Goal: Entertainment & Leisure: Consume media (video, audio)

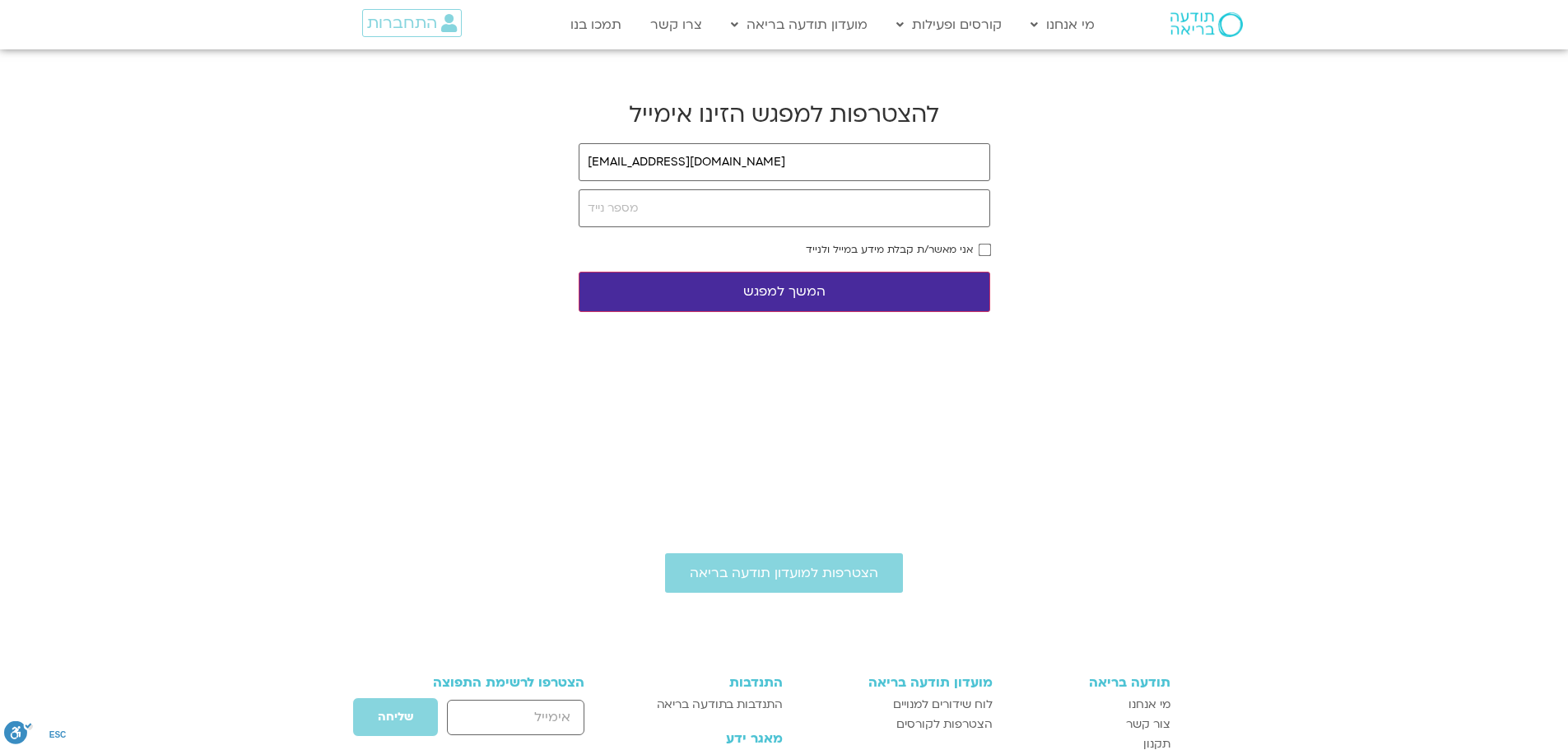
type input "guariel1970@gmail.com"
click at [632, 215] on input "tel" at bounding box center [784, 208] width 411 height 38
type input "05489082263"
click at [824, 301] on button "המשך למפגש" at bounding box center [784, 291] width 411 height 40
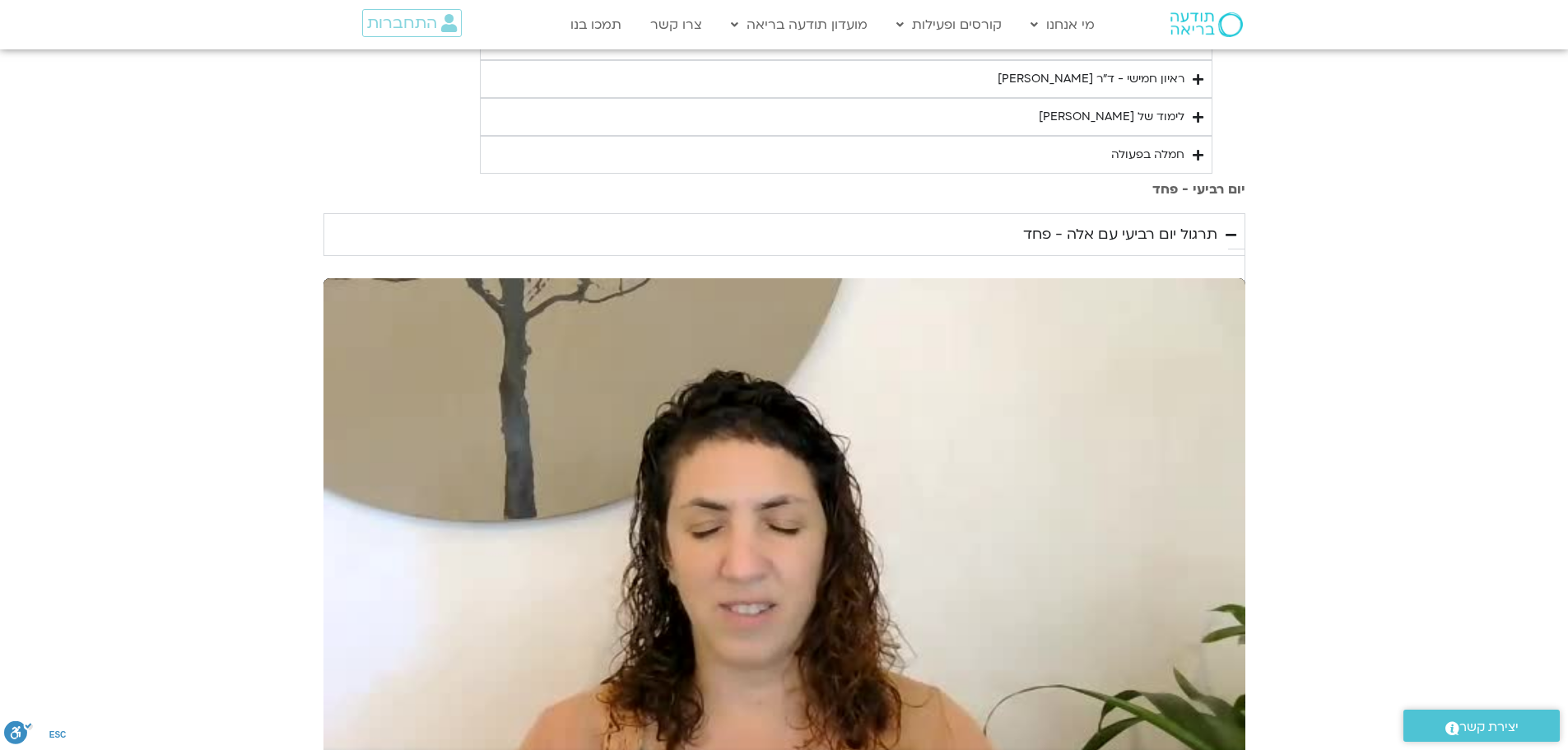
scroll to position [1235, 0]
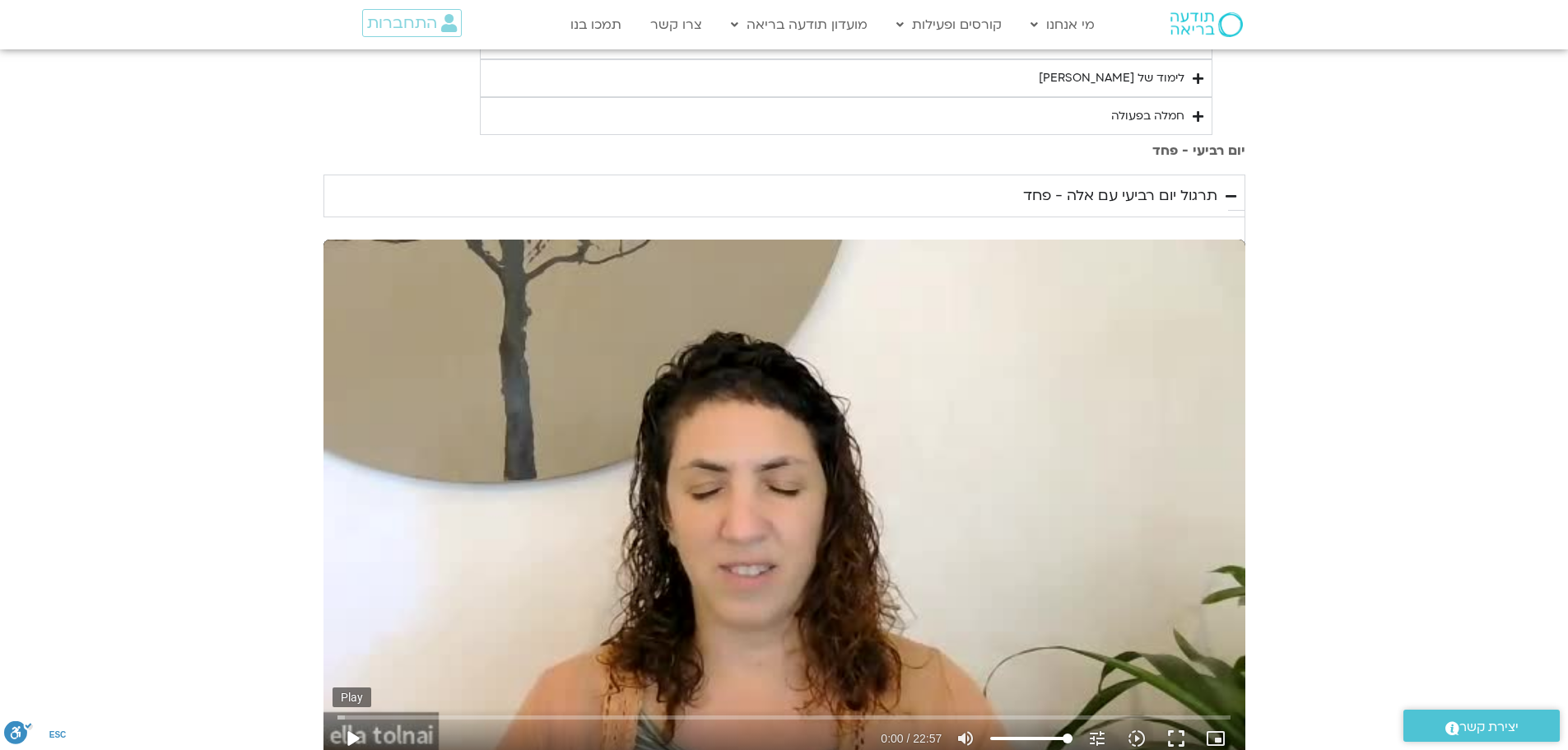
click at [372, 718] on button "play_arrow" at bounding box center [352, 738] width 40 height 40
click at [773, 427] on div "Skip Ad 11:02 pause 10:00 / 22:57 volume_up Mute tune Resolution Auto 240p slow…" at bounding box center [784, 498] width 922 height 519
click at [372, 718] on button "play_arrow" at bounding box center [352, 738] width 40 height 40
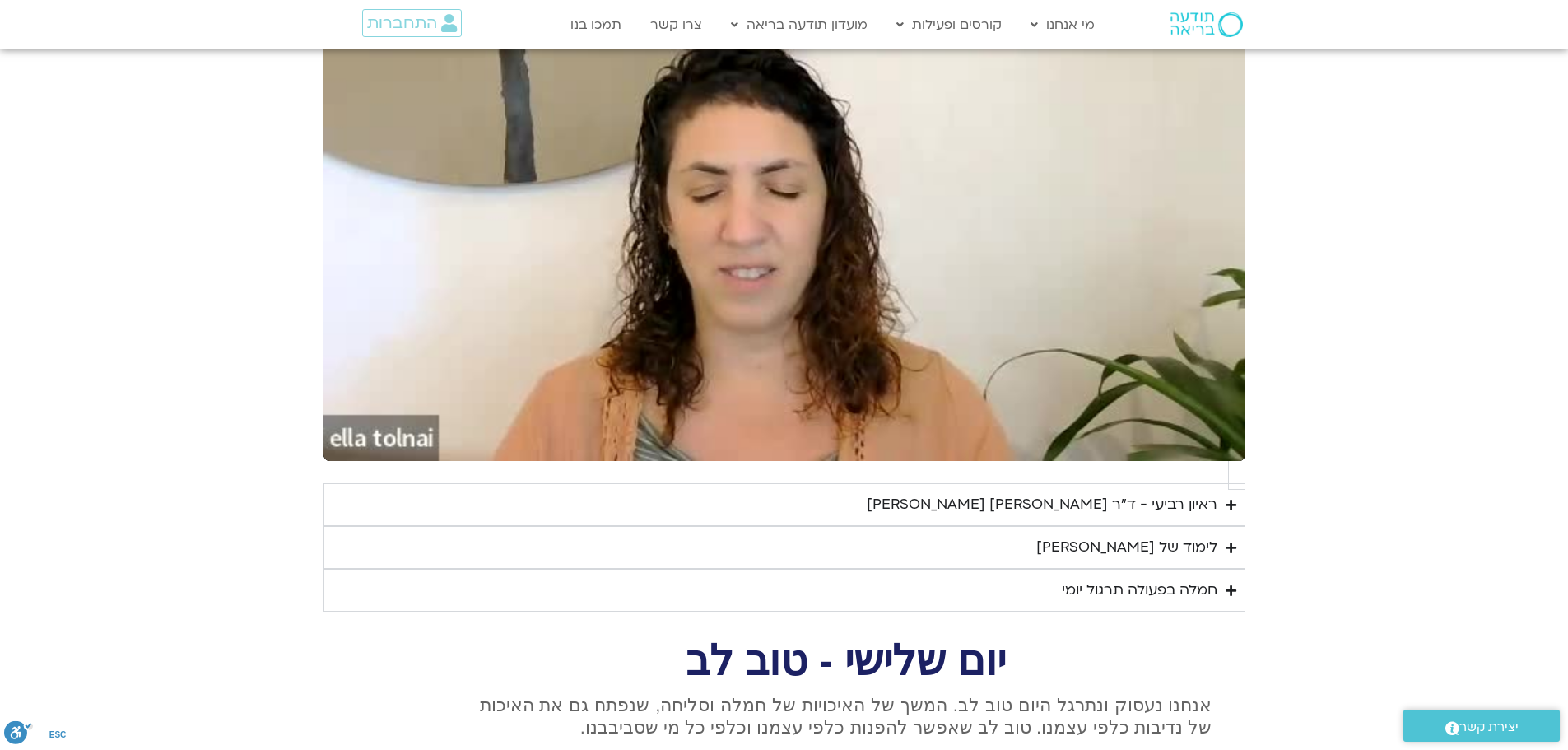
scroll to position [1564, 0]
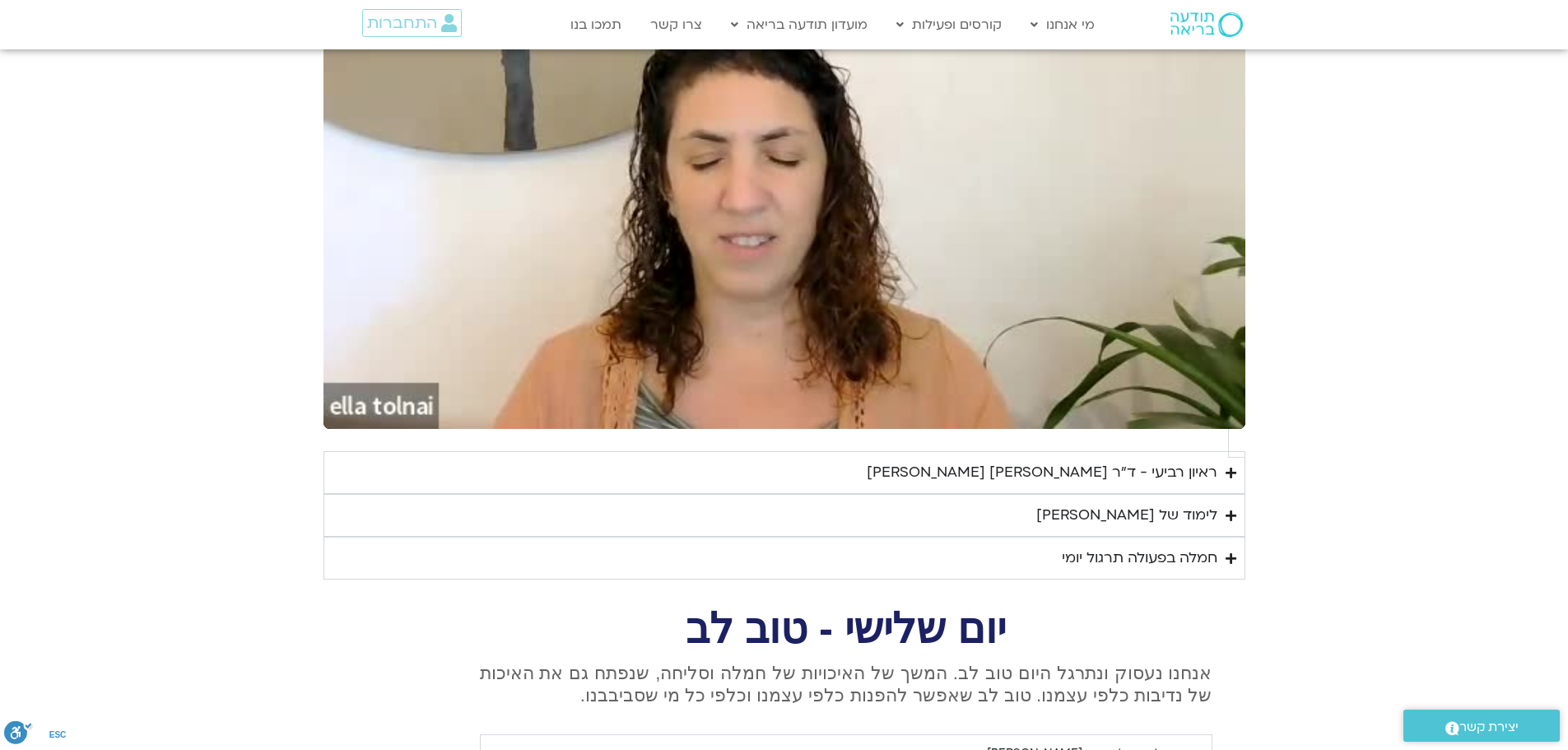
click at [1151, 503] on div "לימוד של [PERSON_NAME]" at bounding box center [1126, 515] width 181 height 25
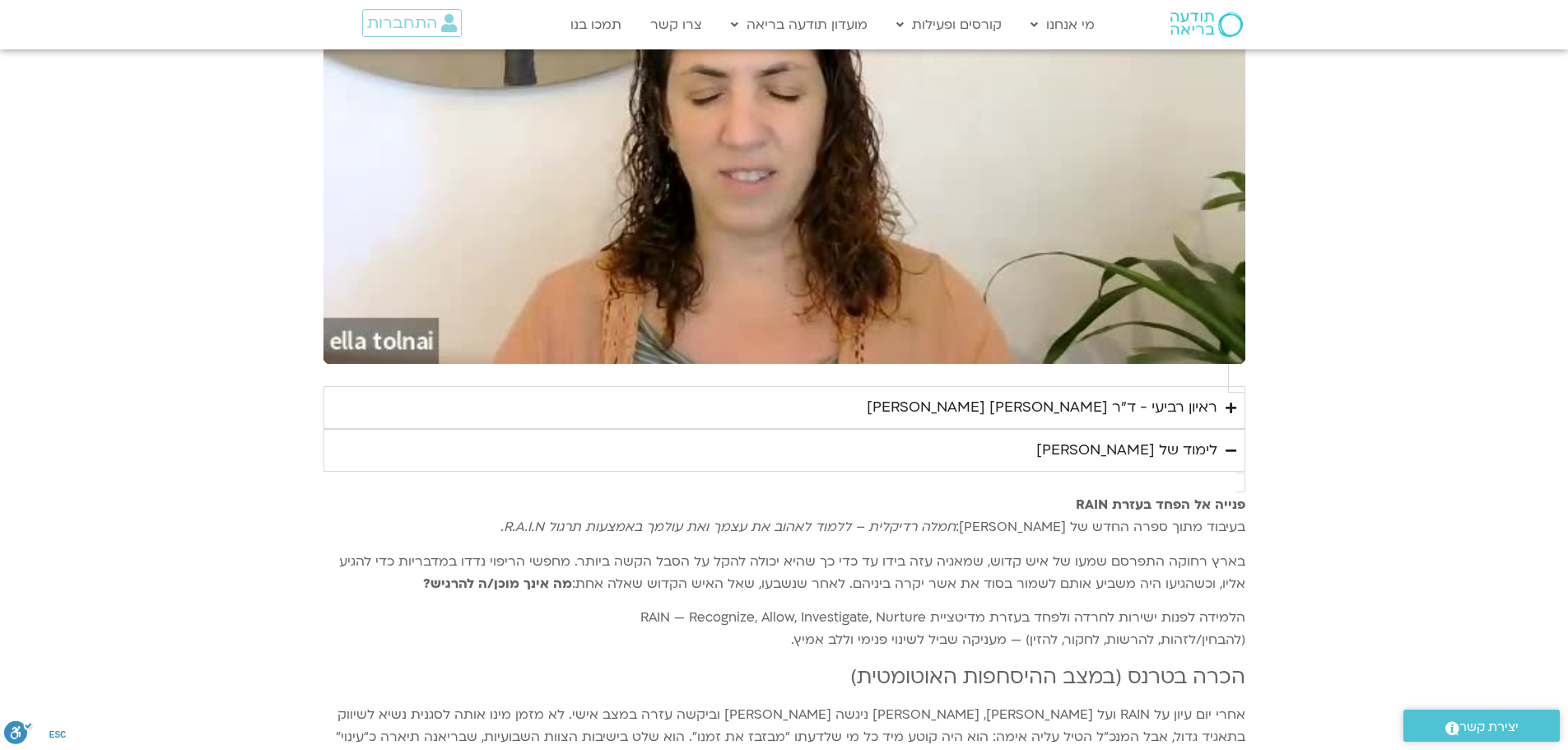
scroll to position [1399, 0]
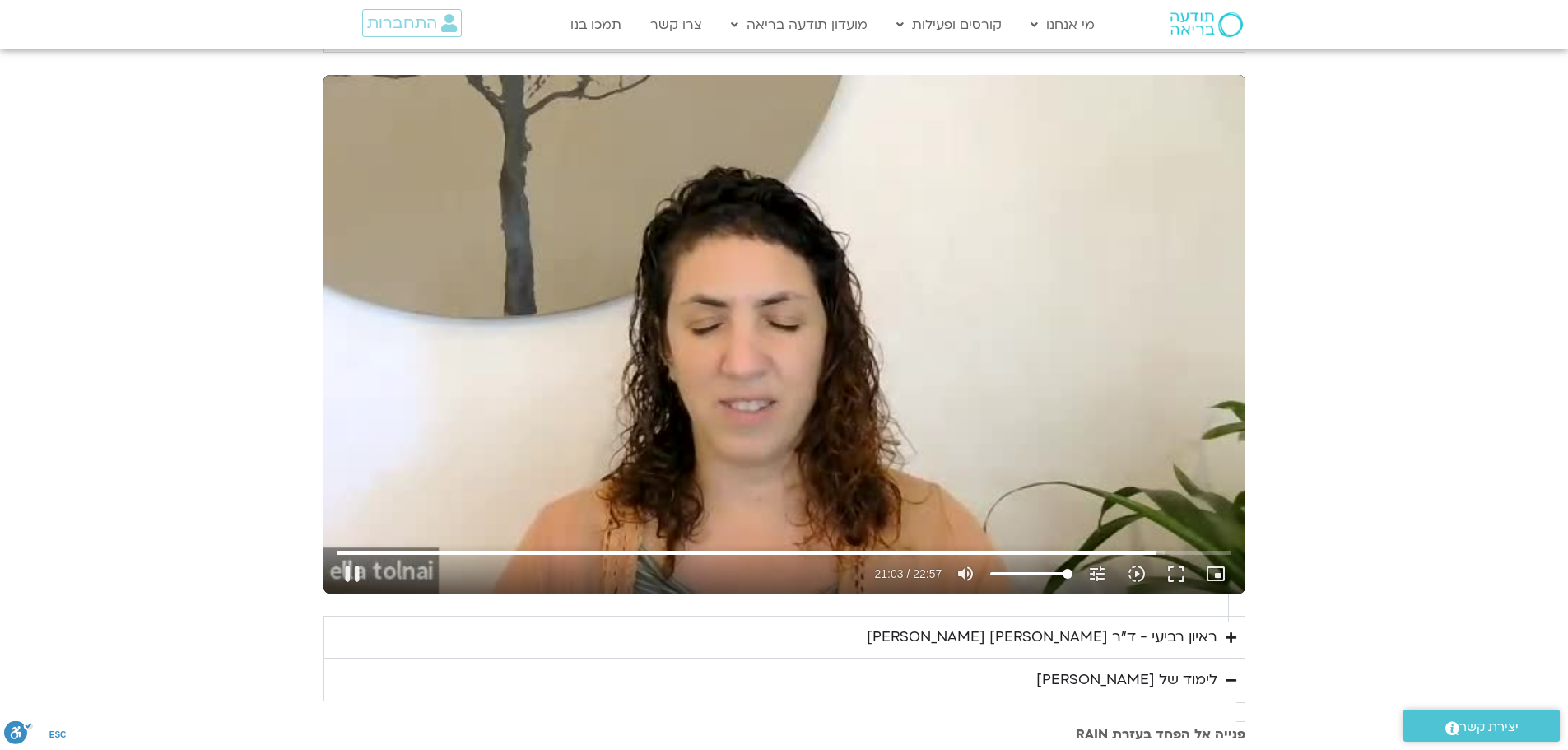
click at [852, 265] on div "Skip Ad 11:02 pause 21:03 / 22:57 volume_up Mute tune Resolution Auto 240p slow…" at bounding box center [784, 334] width 922 height 519
click at [841, 282] on div "Skip Ad 11:02 play_arrow 21:03 / 22:57 volume_up Mute tune Resolution Auto 240p…" at bounding box center [784, 334] width 922 height 519
click at [372, 554] on button "pause" at bounding box center [352, 574] width 40 height 40
type input "1375.117292"
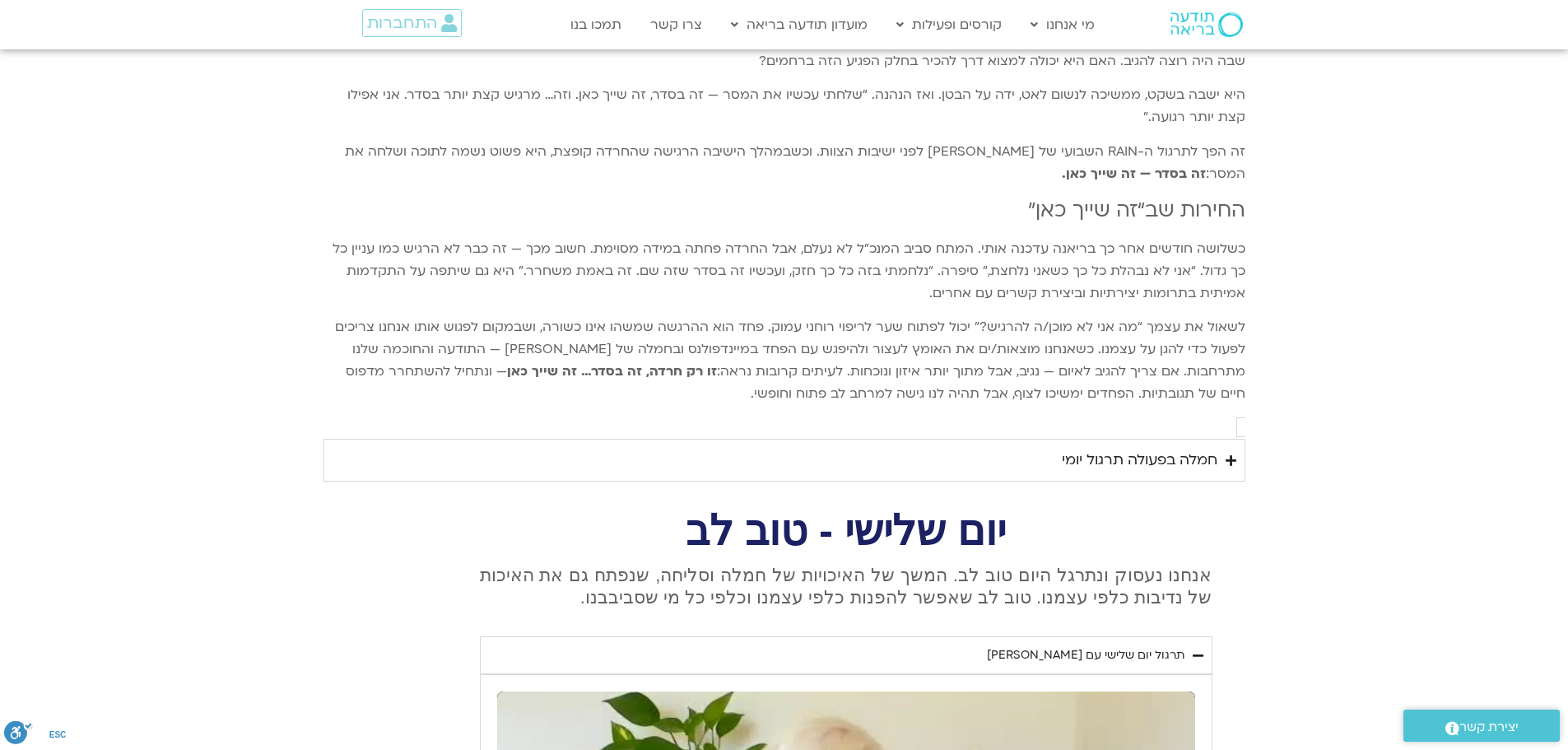
scroll to position [2798, 0]
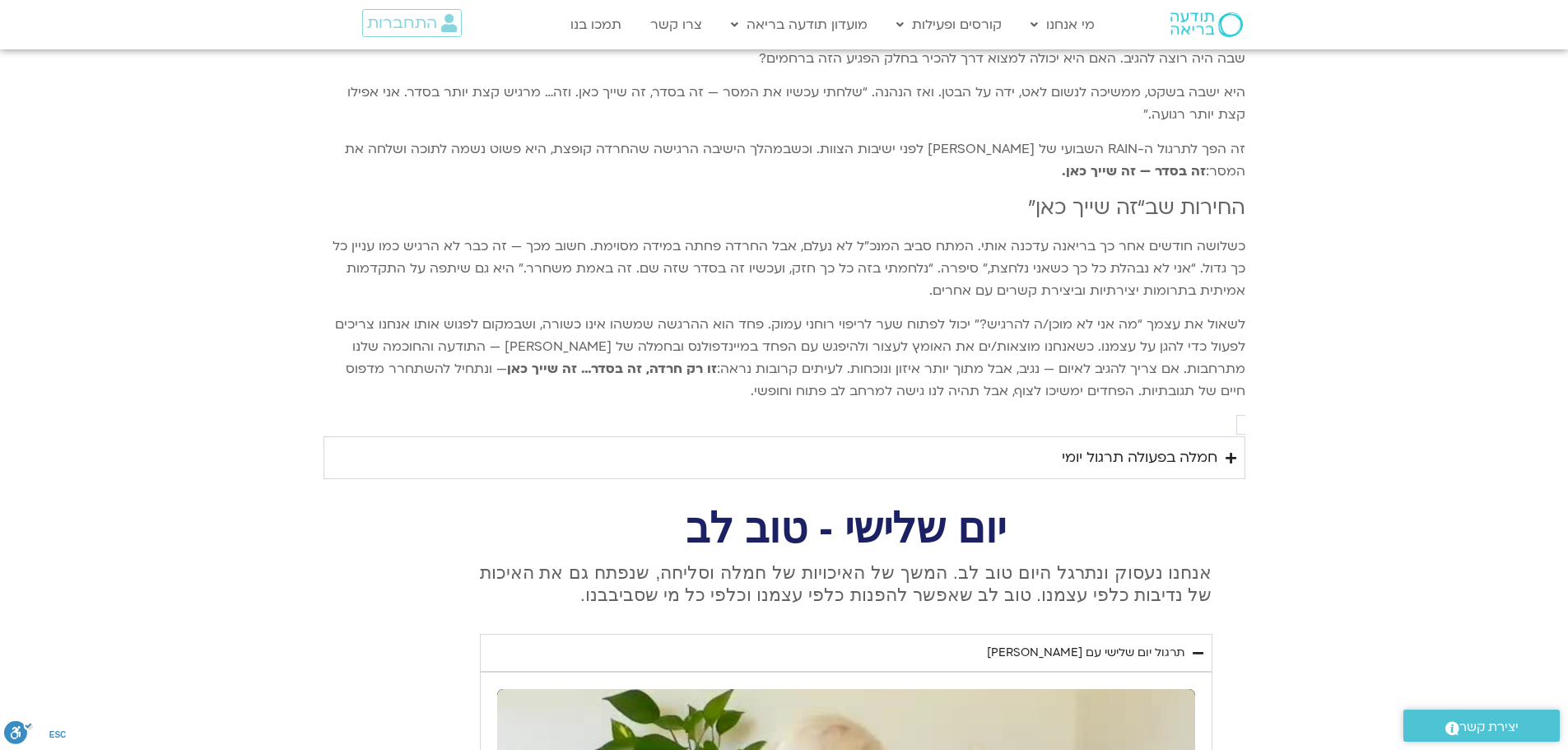
click at [1107, 446] on div "חמלה בפעולה תרגול יומי" at bounding box center [1140, 458] width 156 height 25
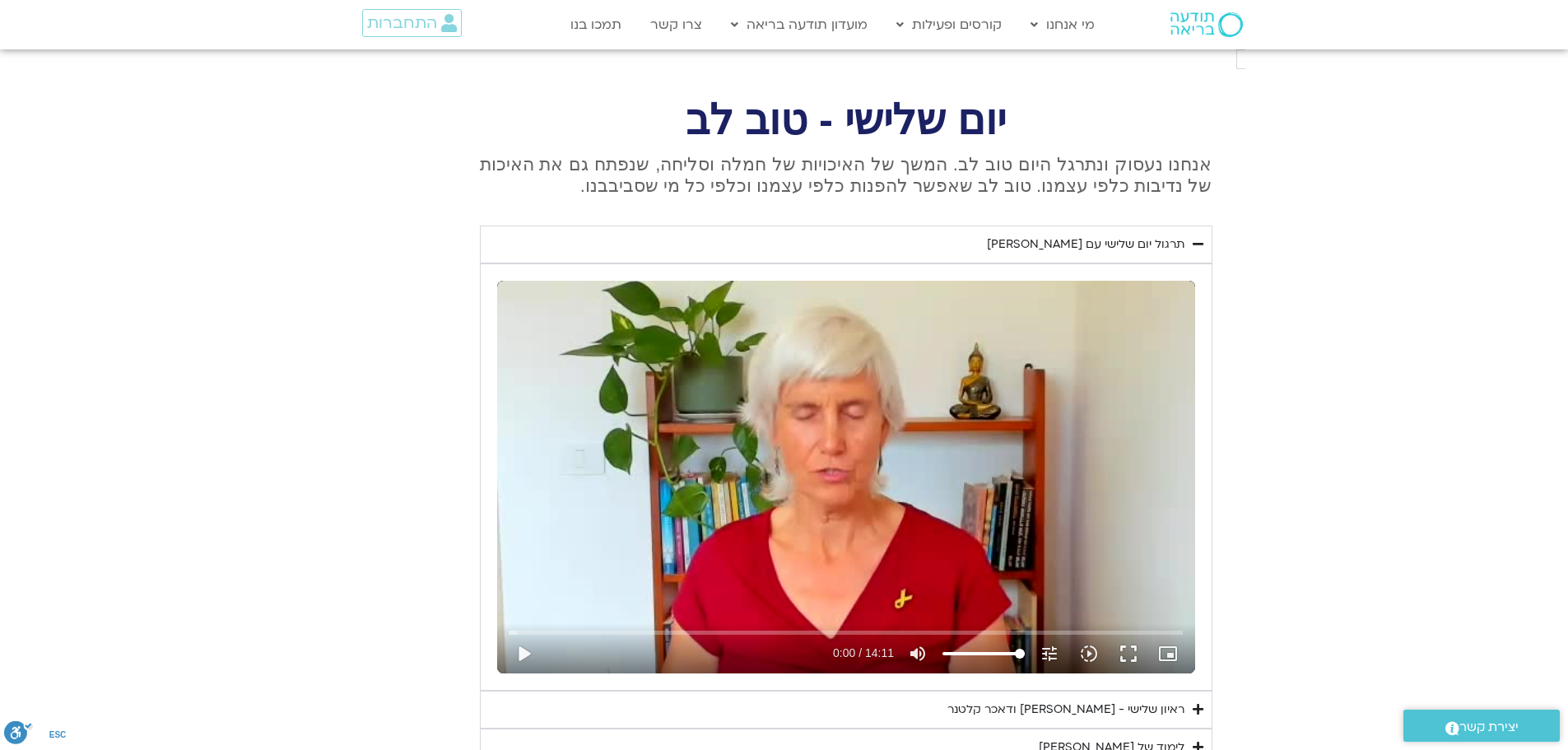
scroll to position [3457, 0]
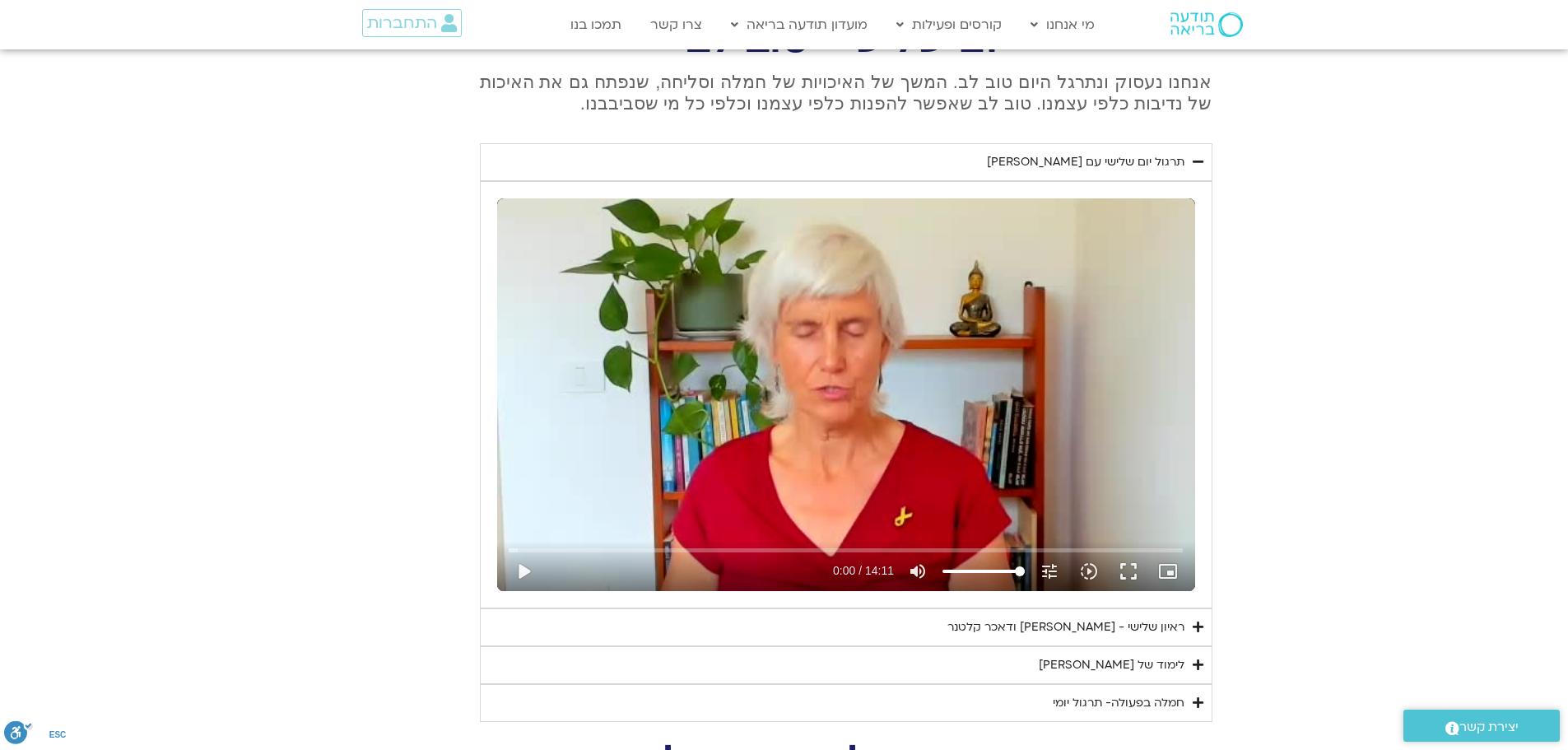
click at [1132, 655] on div "לימוד של [PERSON_NAME]" at bounding box center [1111, 665] width 146 height 19
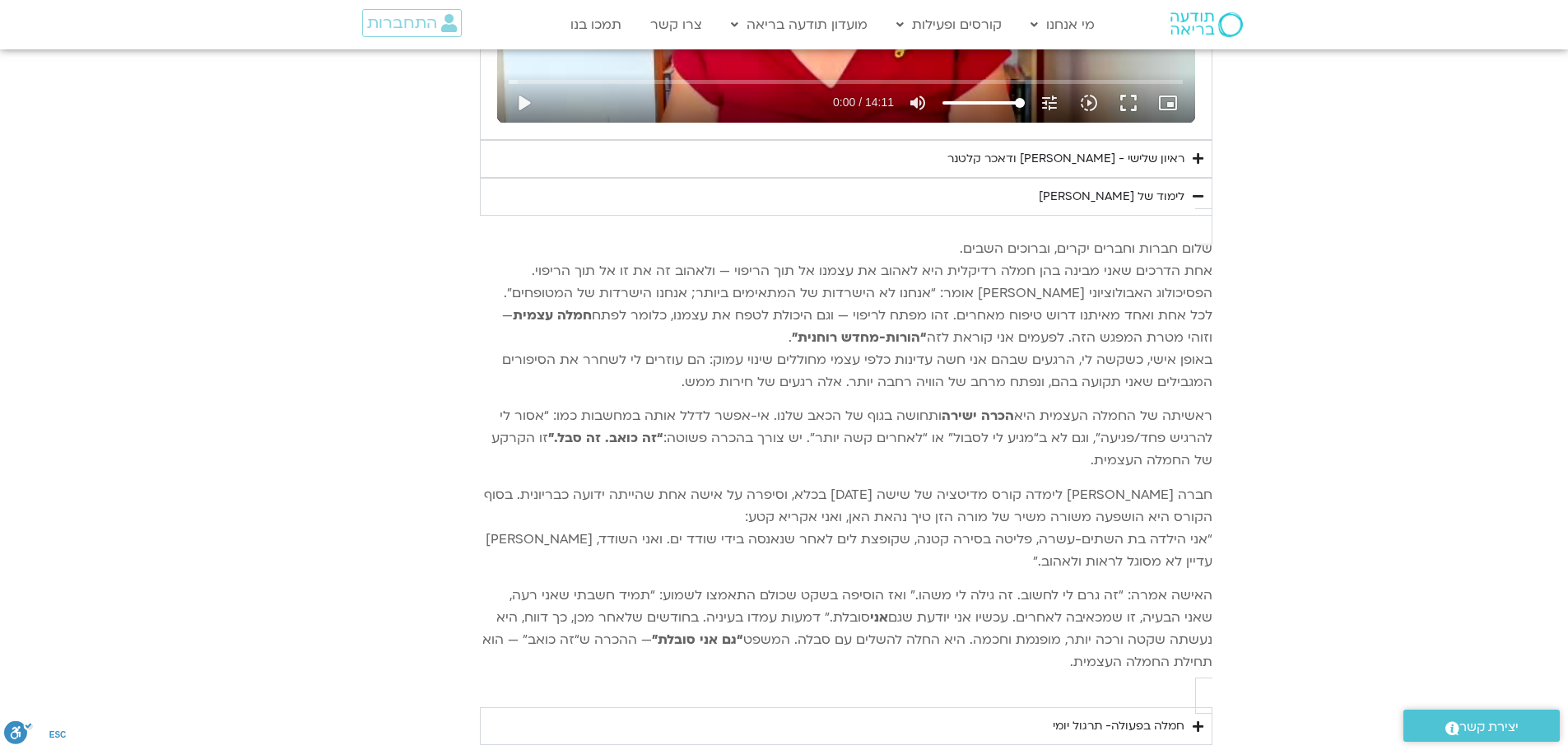
scroll to position [3950, 0]
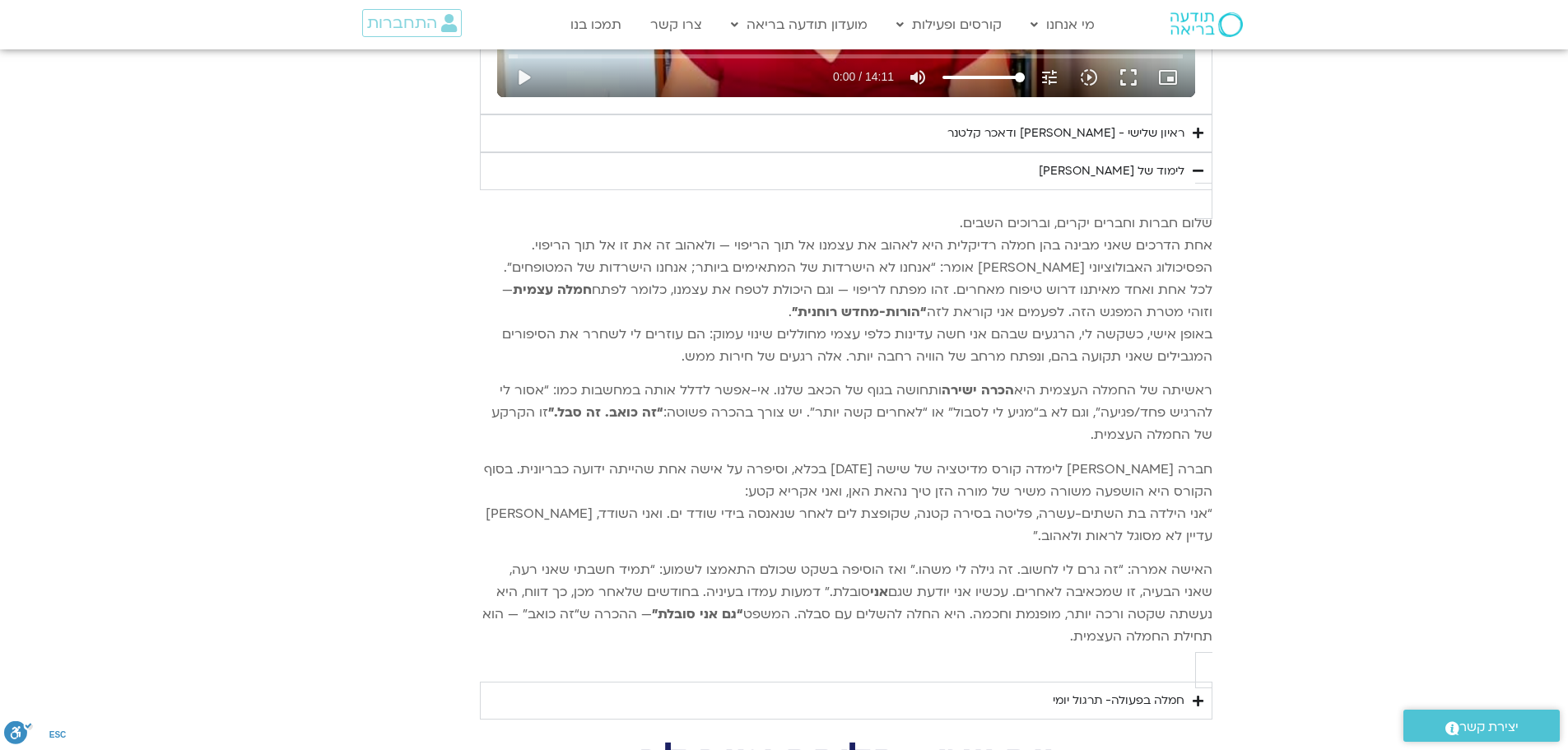
click at [1121, 691] on div "חמלה בפעולה- תרגול יומי" at bounding box center [1119, 700] width 132 height 19
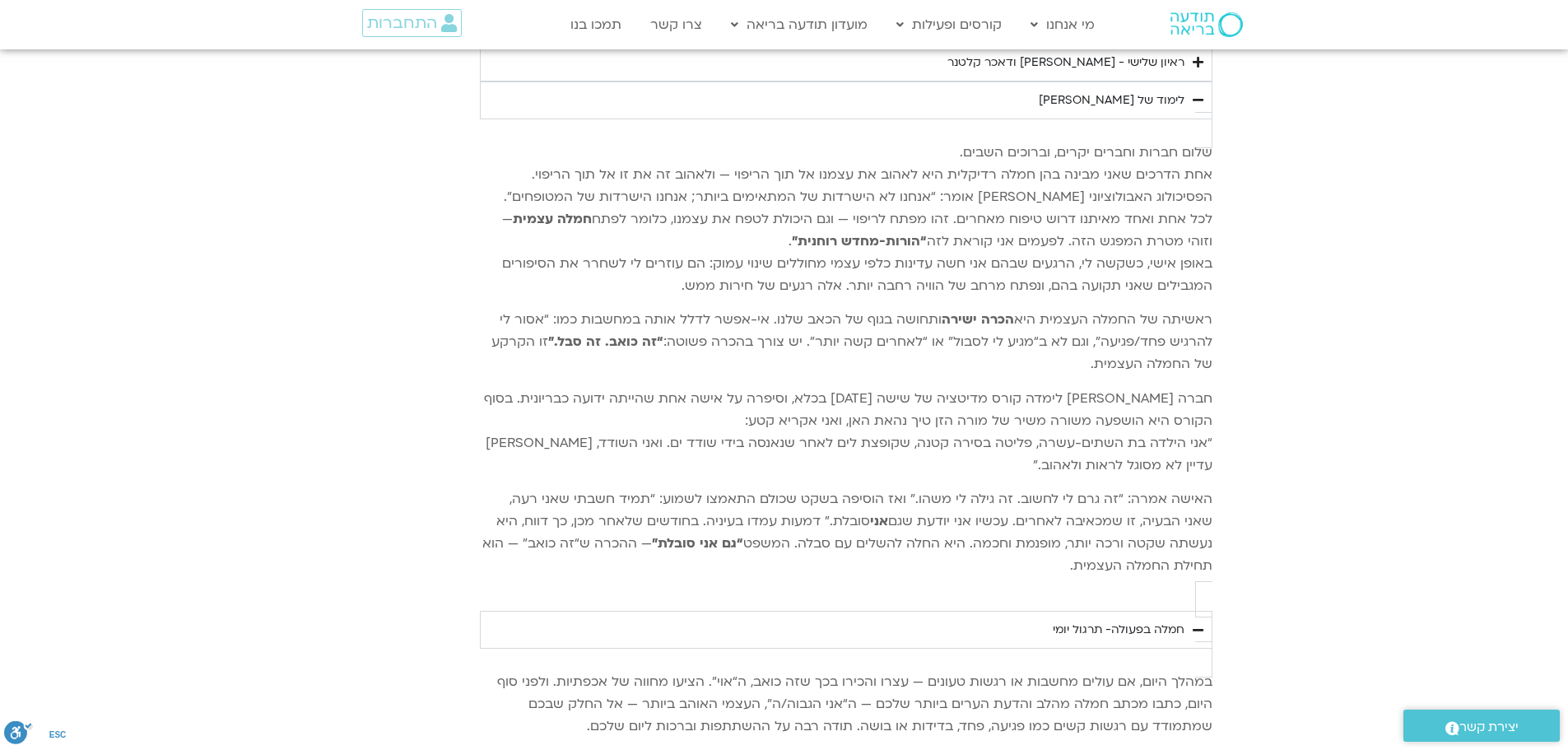
scroll to position [4197, 0]
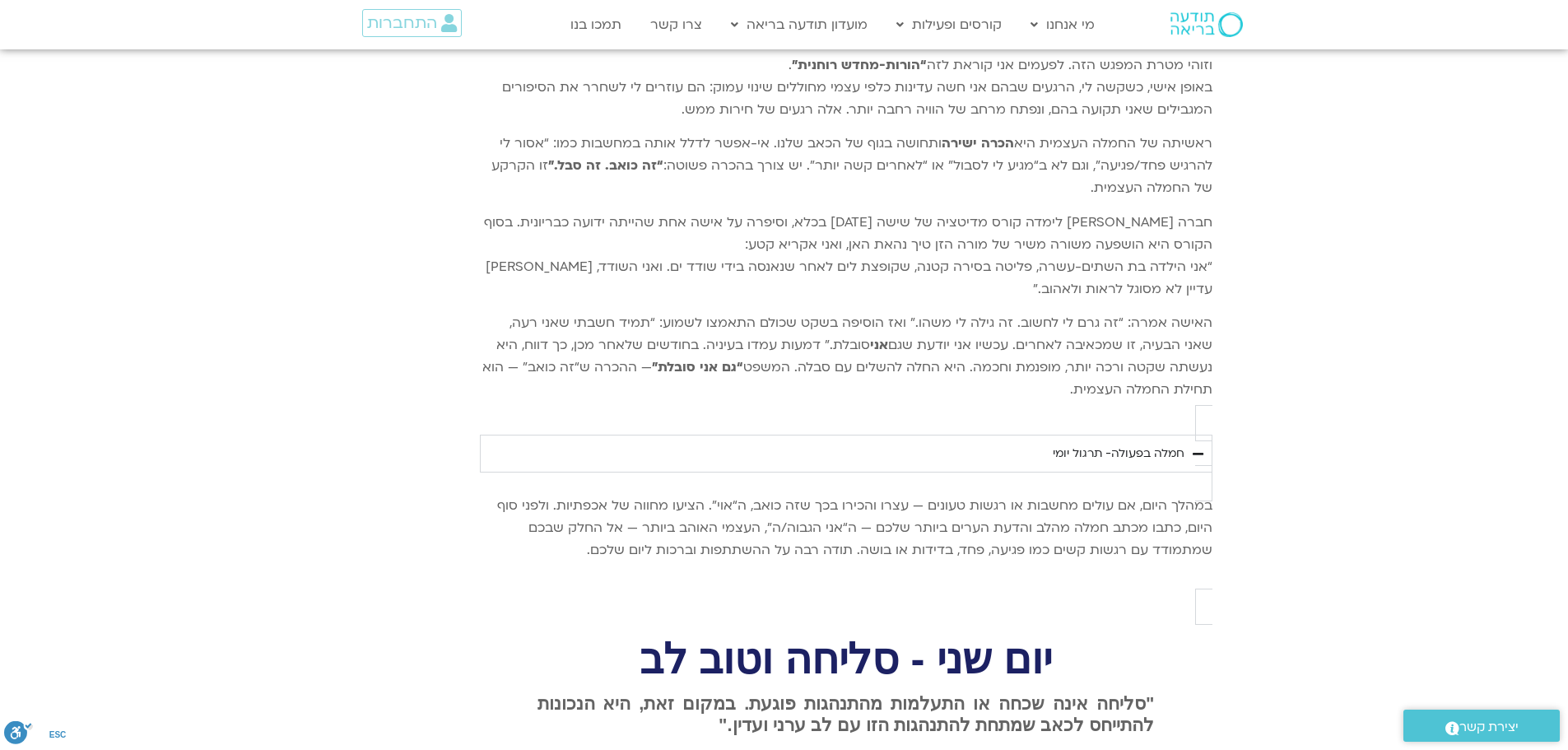
click at [1194, 495] on p "במהלך היום, אם עולים מחשבות או רגשות טעונים — עצרו והכירו בכך שזה כואב, ה“אוי”.…" at bounding box center [846, 528] width 732 height 67
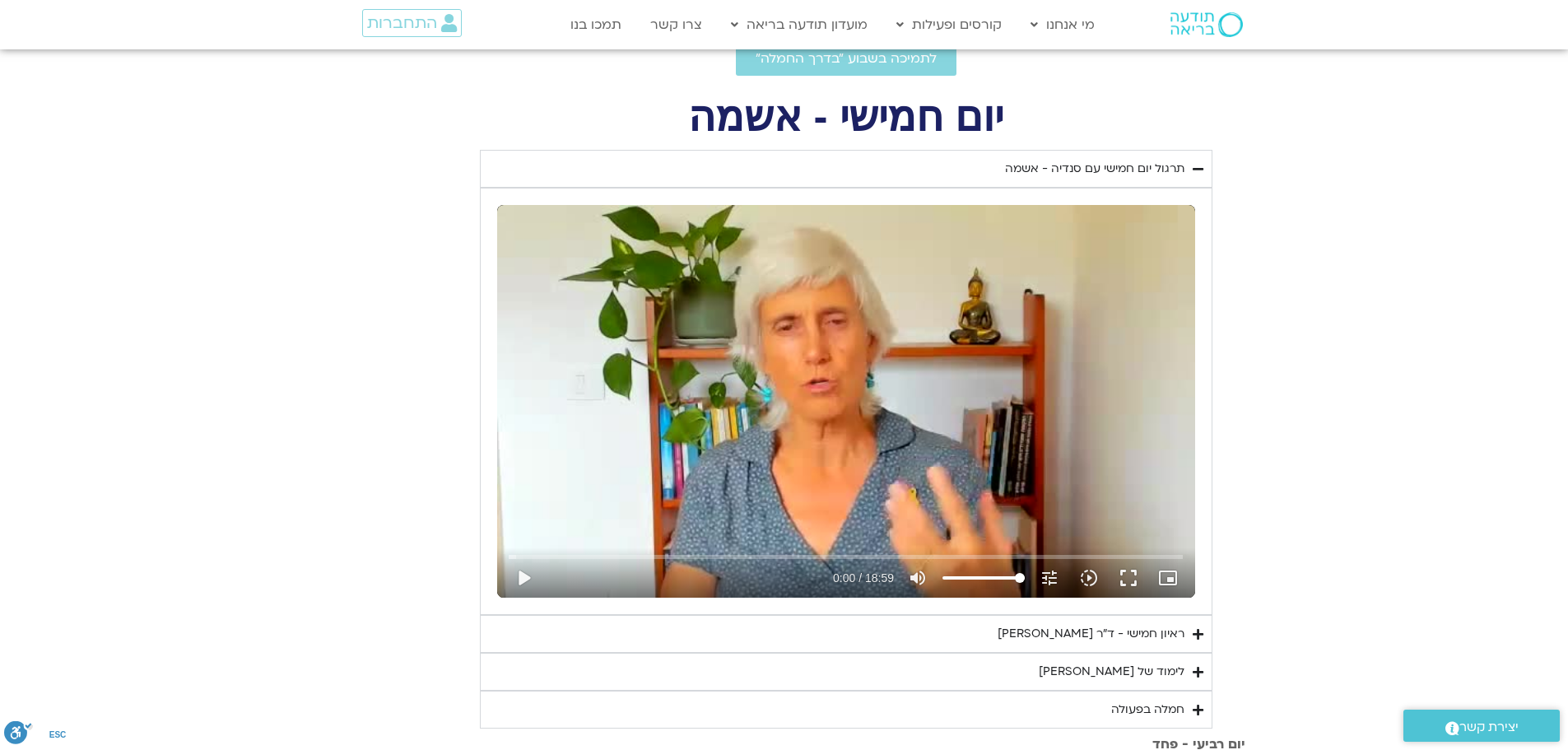
scroll to position [741, 0]
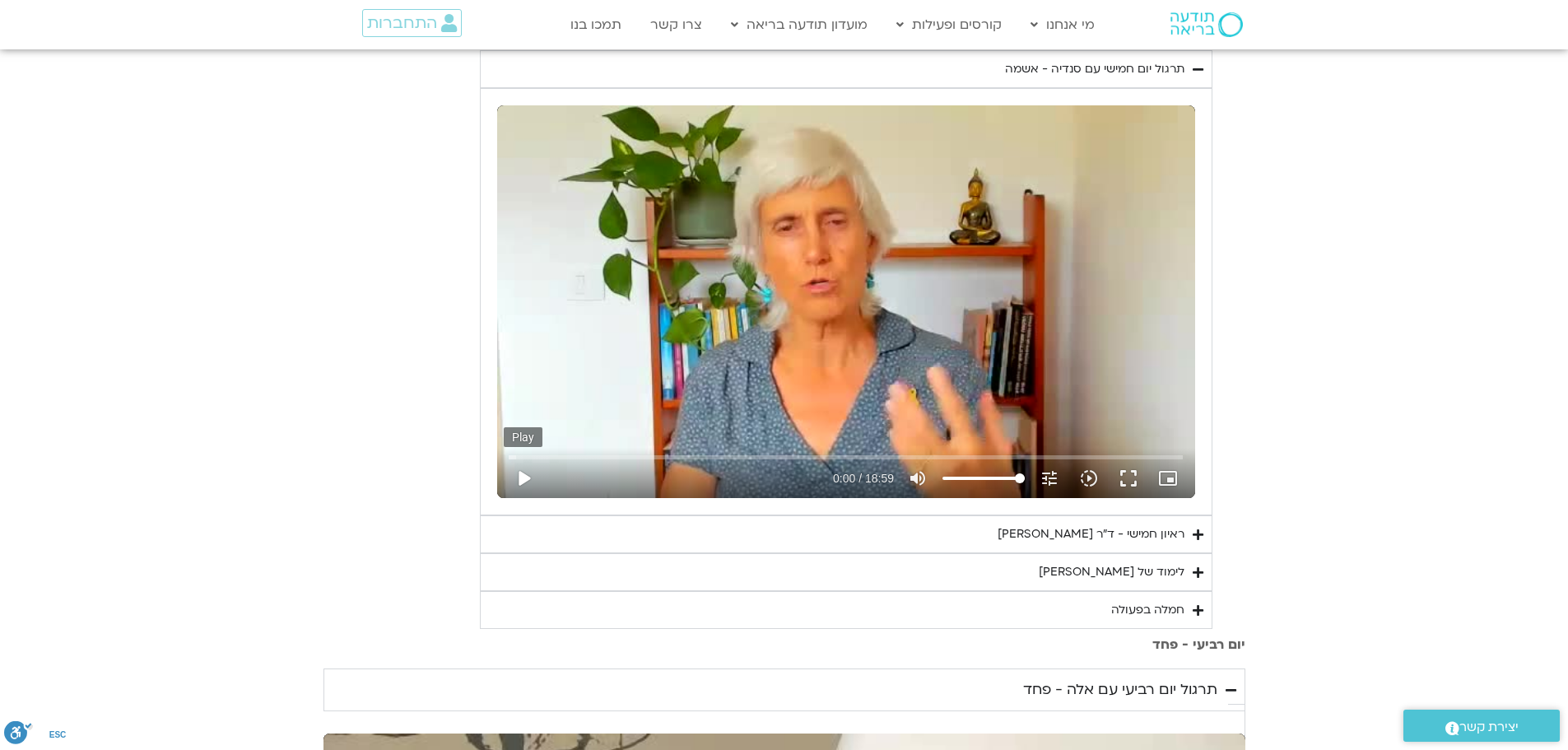
click at [526, 459] on button "play_arrow" at bounding box center [524, 478] width 40 height 40
click at [1134, 459] on button "fullscreen" at bounding box center [1128, 478] width 40 height 40
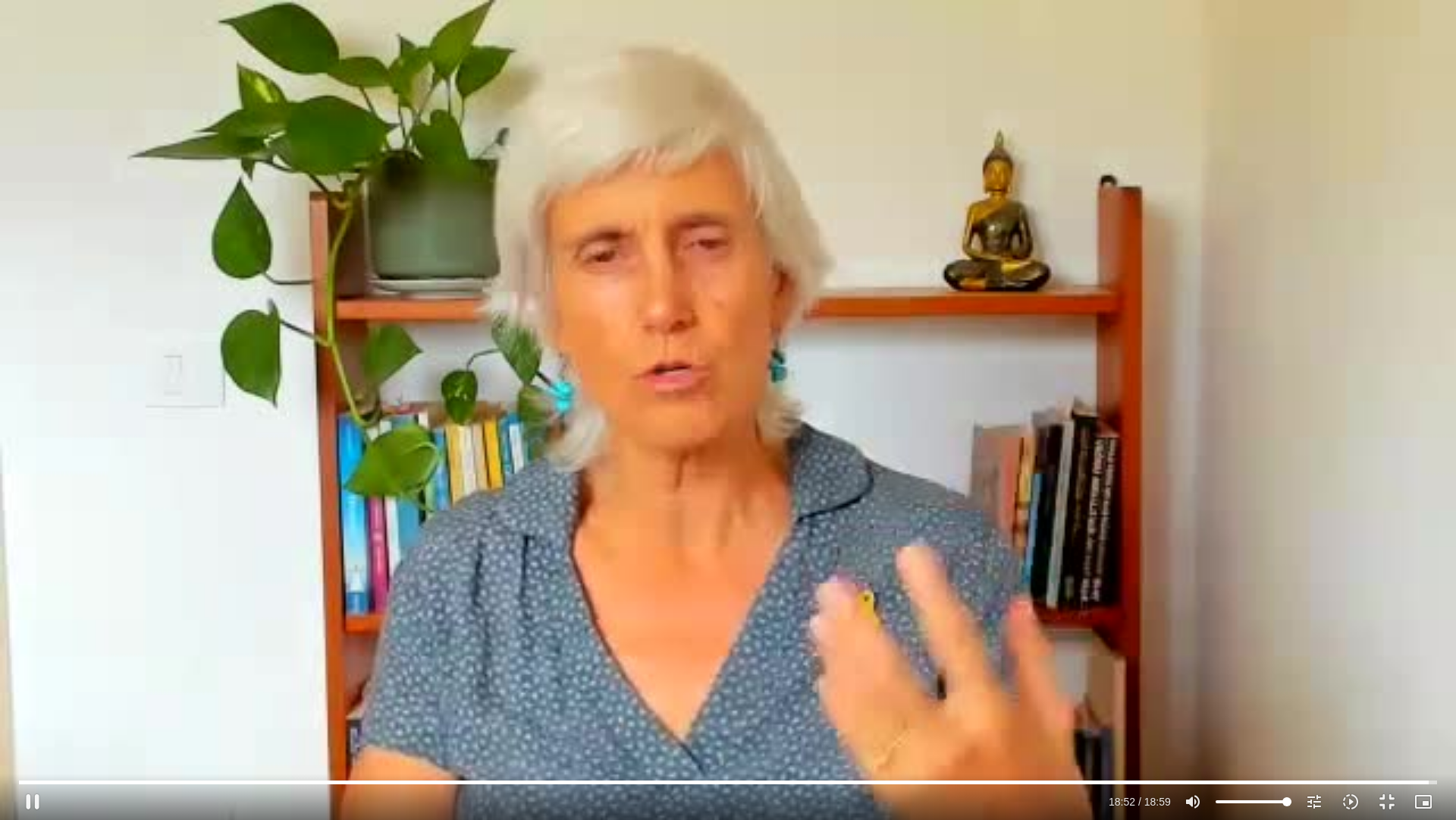
click at [584, 445] on div "Skip Ad 18:00 pause 18:52 / 18:59 volume_up Mute tune Resolution Auto 240p slow…" at bounding box center [728, 410] width 1456 height 820
click at [616, 458] on div "Skip Ad 18:00 play_arrow 18:52 / 18:59 volume_up Mute tune Resolution Auto 240p…" at bounding box center [728, 410] width 1456 height 820
click at [1388, 691] on button "fullscreen_exit" at bounding box center [1387, 801] width 37 height 37
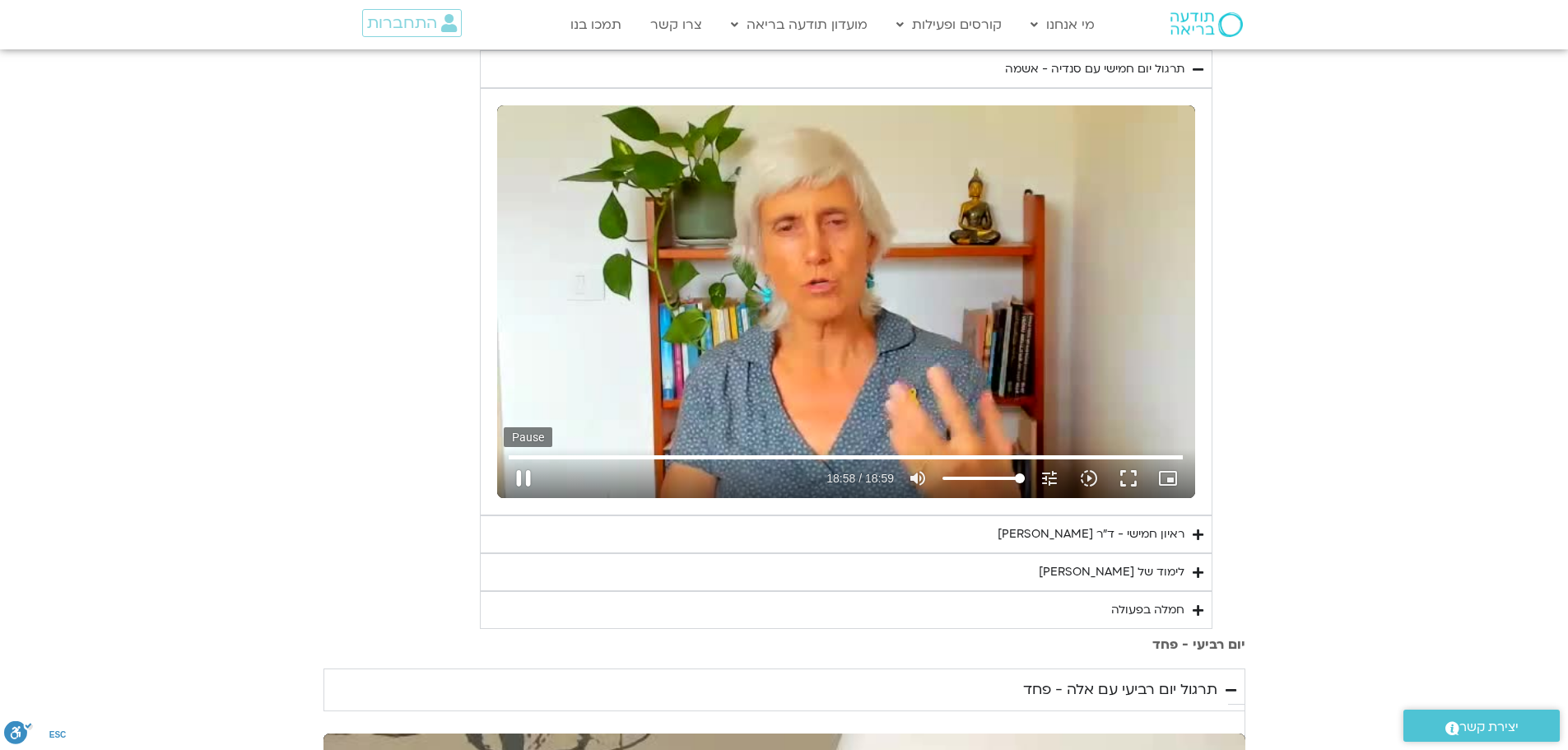
click at [522, 459] on button "pause" at bounding box center [524, 478] width 40 height 40
type input "1138.987024"
click at [1038, 553] on summary "לימוד של [PERSON_NAME]" at bounding box center [846, 572] width 732 height 38
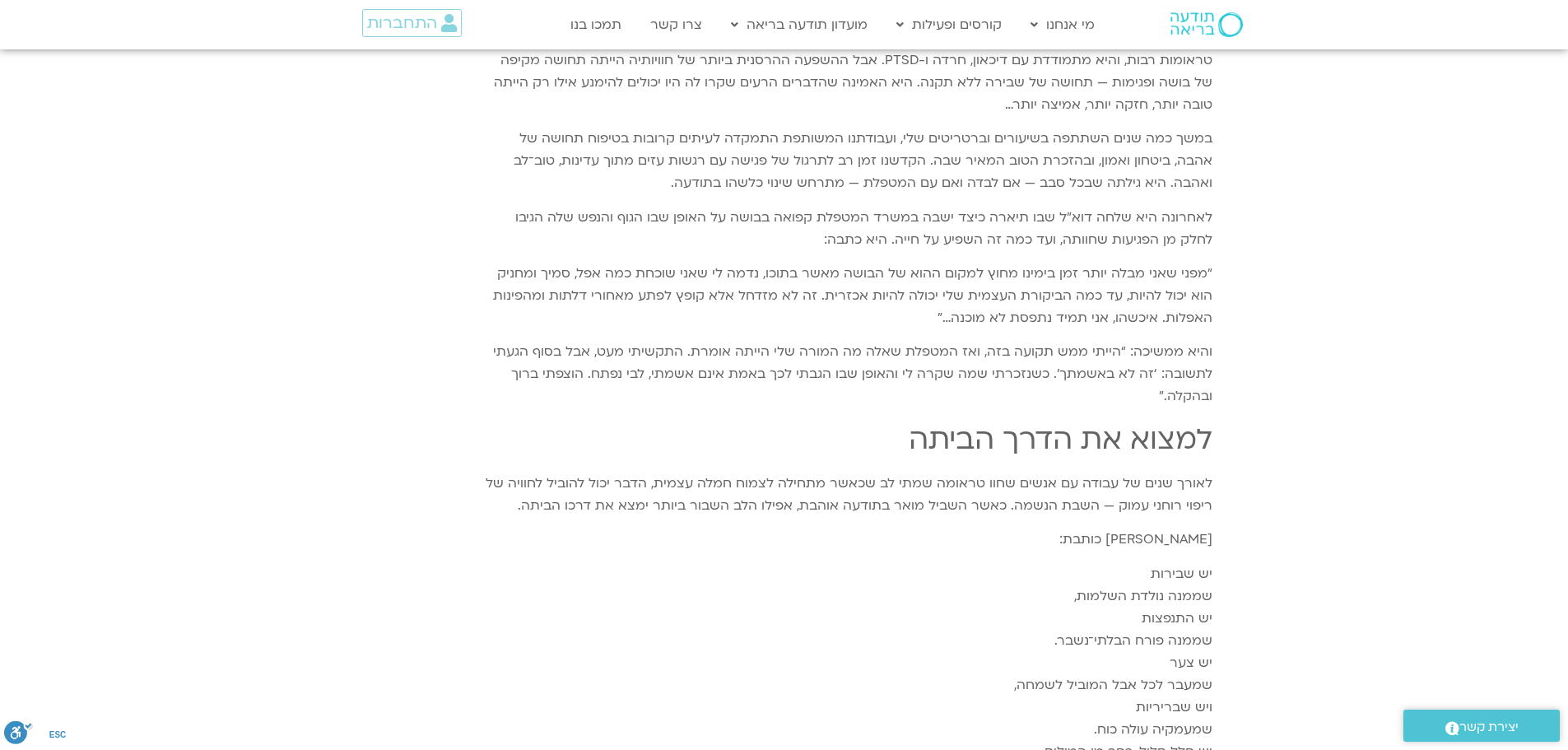
scroll to position [1975, 0]
